Goal: Information Seeking & Learning: Learn about a topic

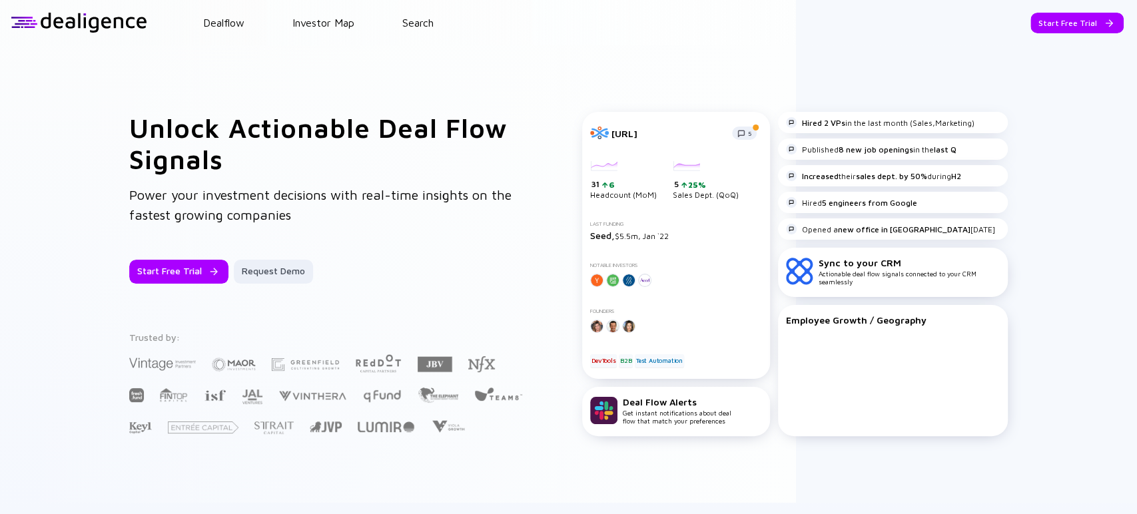
drag, startPoint x: 674, startPoint y: 78, endPoint x: 637, endPoint y: 64, distance: 39.8
click at [674, 77] on div "Unlock Actionable Deal Flow Signals Power your investment decisions with real-t…" at bounding box center [568, 273] width 1137 height 457
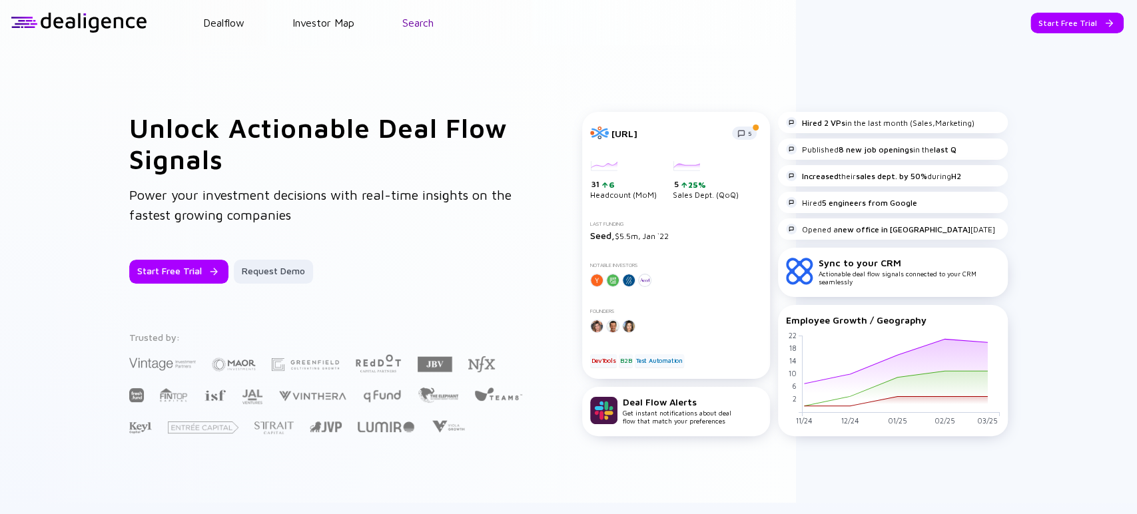
click at [418, 17] on link "Search" at bounding box center [417, 23] width 31 height 12
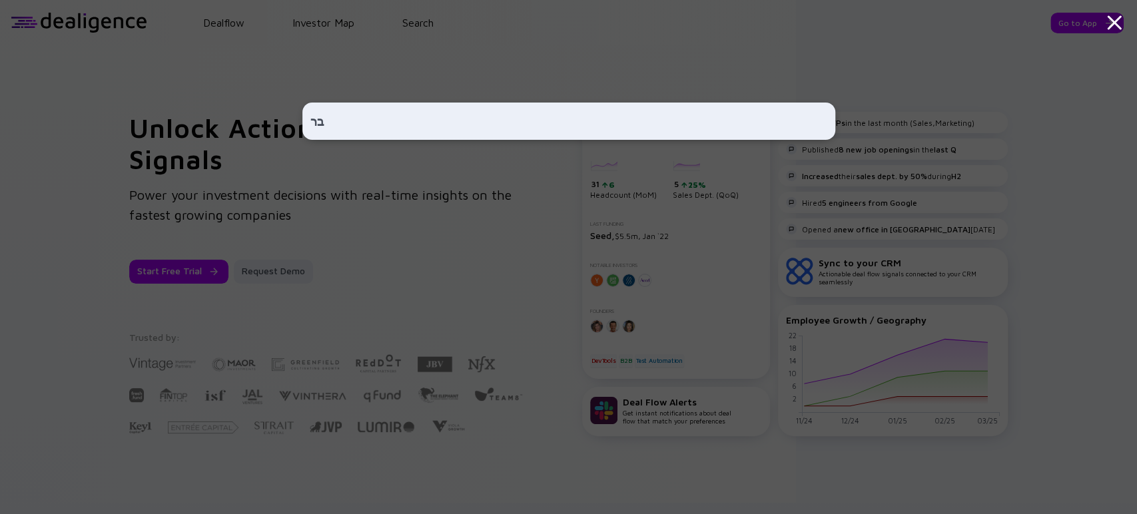
type input "ב"
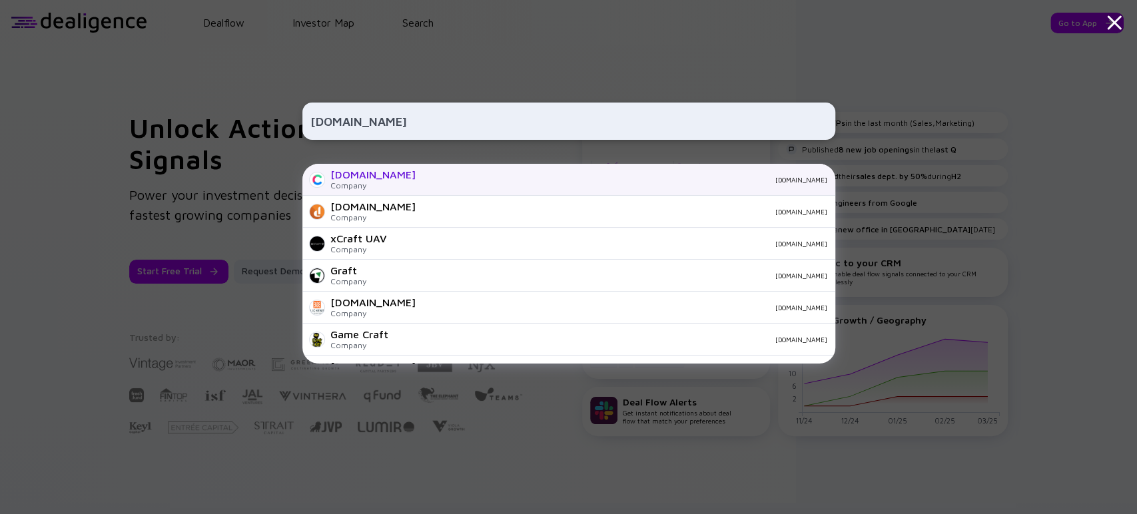
type input "[DOMAIN_NAME]"
click at [372, 187] on div "[DOMAIN_NAME] Company [DOMAIN_NAME]" at bounding box center [568, 180] width 533 height 32
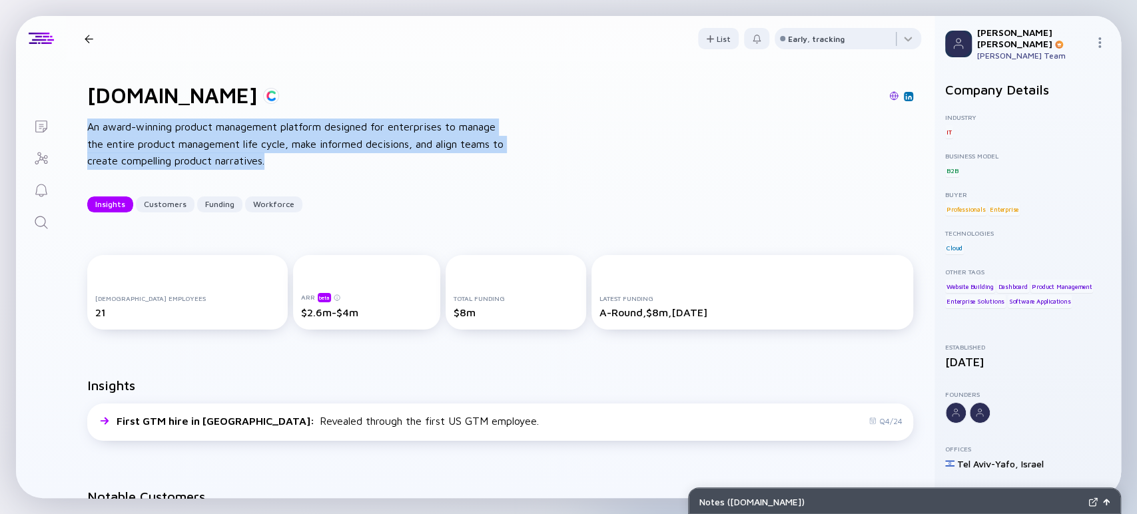
drag, startPoint x: 86, startPoint y: 131, endPoint x: 318, endPoint y: 171, distance: 235.3
click at [318, 171] on div "[DOMAIN_NAME] An award-winning product management platform designed for enterpr…" at bounding box center [500, 147] width 868 height 172
click at [295, 169] on div "An award-winning product management platform designed for enterprises to manage…" at bounding box center [300, 144] width 426 height 51
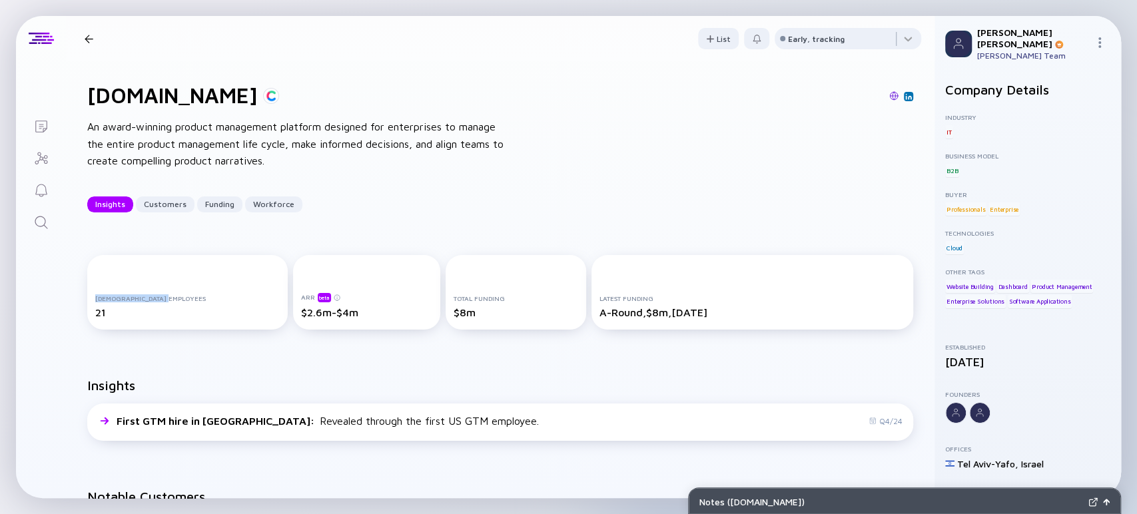
drag, startPoint x: 93, startPoint y: 301, endPoint x: 182, endPoint y: 302, distance: 89.9
click at [182, 302] on div "[DEMOGRAPHIC_DATA] Employees 21" at bounding box center [187, 292] width 200 height 75
click at [294, 338] on div "[DEMOGRAPHIC_DATA] Employees 21 ARR beta $2.6m-$4m Total Funding $8m Latest Fun…" at bounding box center [500, 295] width 868 height 123
